Goal: Complete application form

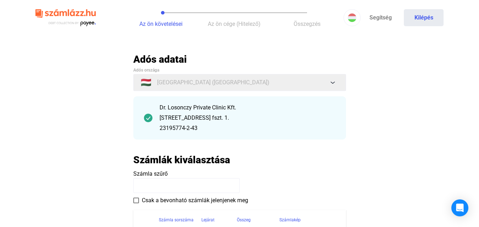
click at [71, 118] on main "Automatikusan mentve Adós adatai Adós országa 🇭🇺 [GEOGRAPHIC_DATA] ([GEOGRAPHIC…" at bounding box center [239, 165] width 479 height 224
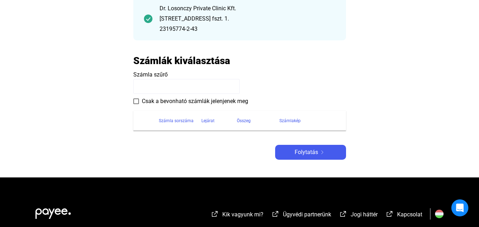
scroll to position [85, 0]
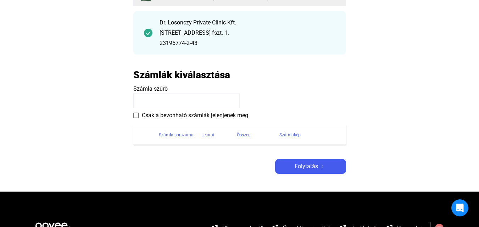
click at [150, 98] on input at bounding box center [186, 100] width 106 height 15
type input "*"
click at [106, 133] on main "Automatikusan mentve Adós adatai Adós országa 🇭🇺 [GEOGRAPHIC_DATA] ([GEOGRAPHIC…" at bounding box center [239, 80] width 479 height 224
click at [169, 134] on div "Számla sorszáma" at bounding box center [176, 135] width 35 height 9
click at [136, 114] on span at bounding box center [136, 116] width 6 height 6
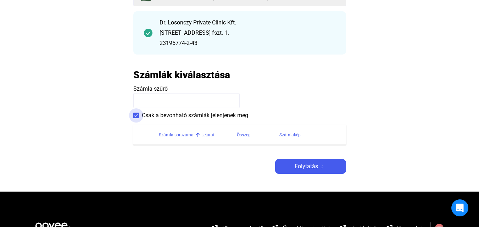
click at [136, 114] on span at bounding box center [136, 116] width 6 height 6
click at [75, 128] on main "Automatikusan mentve Adós adatai Adós országa 🇭🇺 [GEOGRAPHIC_DATA] ([GEOGRAPHIC…" at bounding box center [239, 80] width 479 height 224
click at [164, 104] on input at bounding box center [186, 100] width 106 height 15
type input "**********"
click at [174, 133] on div "Számla sorszáma" at bounding box center [176, 135] width 35 height 9
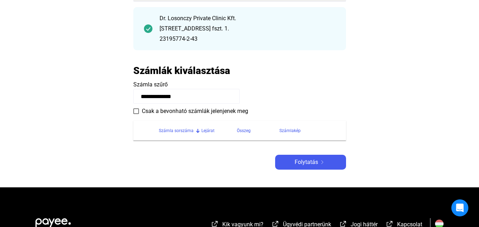
scroll to position [90, 0]
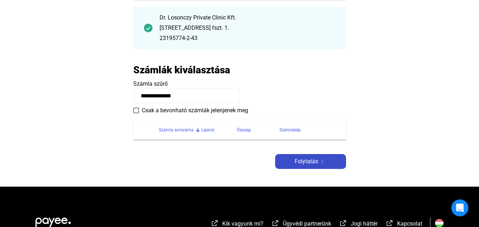
click at [312, 163] on span "Folytatás" at bounding box center [306, 161] width 23 height 9
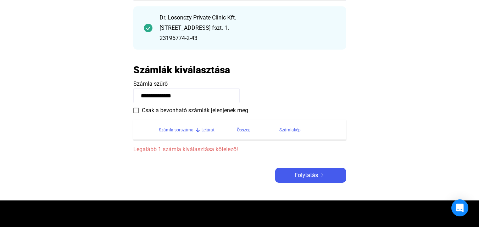
click at [185, 133] on div "Számla sorszáma" at bounding box center [176, 130] width 35 height 9
click at [185, 132] on div "Számla sorszáma" at bounding box center [176, 130] width 35 height 9
click at [135, 111] on span at bounding box center [136, 111] width 6 height 6
click at [184, 129] on div "Számla sorszáma" at bounding box center [176, 130] width 35 height 9
click at [190, 144] on section "Számla sorszáma Lejárat Összeg Számlakép Legalább 1 számla kiválasztása kötelez…" at bounding box center [239, 134] width 213 height 39
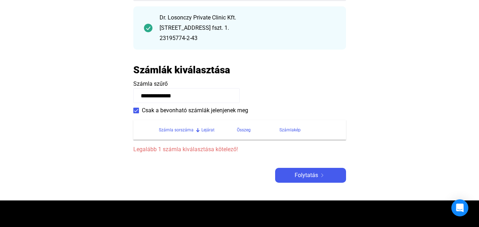
drag, startPoint x: 180, startPoint y: 98, endPoint x: 133, endPoint y: 102, distance: 46.6
click at [133, 102] on input "**********" at bounding box center [186, 95] width 106 height 15
click at [111, 102] on main "Automatikusan mentve Adós adatai Adós országa 🇭🇺 [GEOGRAPHIC_DATA] ([GEOGRAPHIC…" at bounding box center [239, 82] width 479 height 238
click at [100, 46] on main "Automatikusan mentve Adós adatai Adós országa 🇭🇺 [GEOGRAPHIC_DATA] ([GEOGRAPHIC…" at bounding box center [239, 82] width 479 height 238
